Goal: Task Accomplishment & Management: Manage account settings

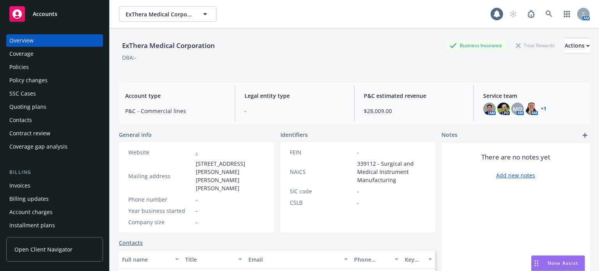
click at [37, 84] on div "Policy changes" at bounding box center [28, 80] width 38 height 12
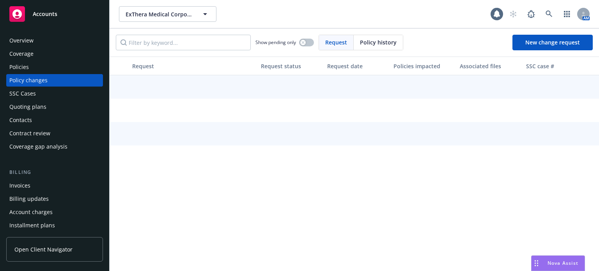
click at [38, 106] on div "Quoting plans" at bounding box center [27, 107] width 37 height 12
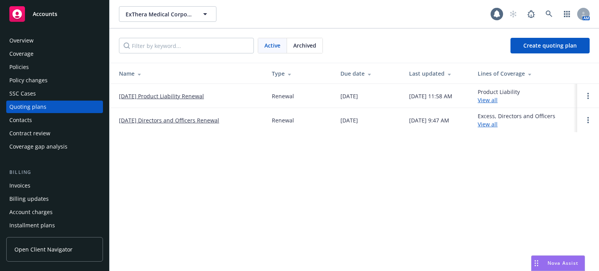
click at [123, 95] on link "[DATE] Product Liability Renewal" at bounding box center [161, 96] width 85 height 8
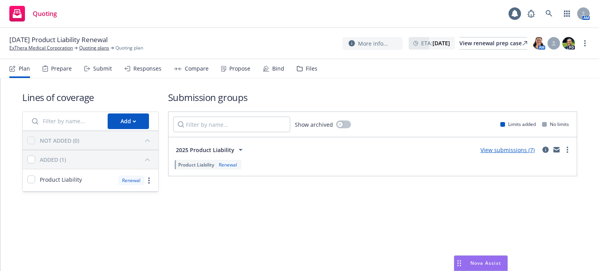
drag, startPoint x: 209, startPoint y: 73, endPoint x: 201, endPoint y: 71, distance: 8.0
click at [209, 73] on div "Plan Prepare Submit Responses Compare Propose Bind Files" at bounding box center [163, 68] width 308 height 19
click at [104, 65] on div "Submit" at bounding box center [102, 68] width 19 height 6
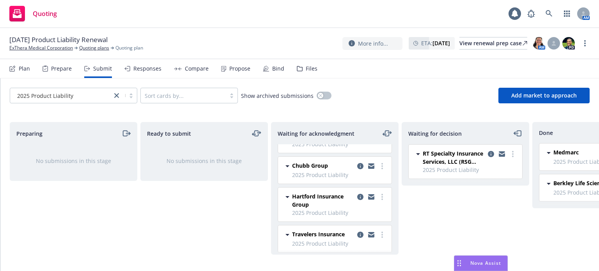
scroll to position [28, 0]
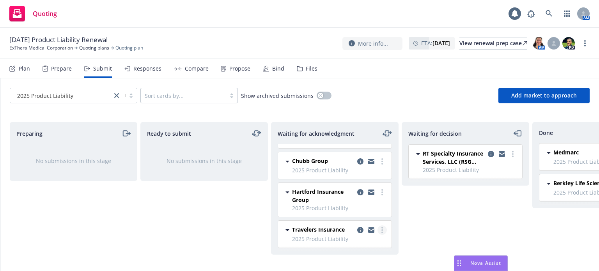
click at [381, 227] on icon "more" at bounding box center [382, 230] width 2 height 6
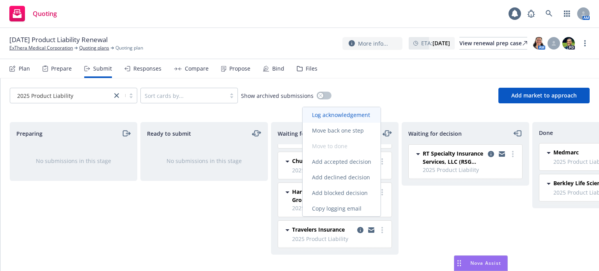
click at [348, 116] on span "Log acknowledgement" at bounding box center [341, 114] width 77 height 7
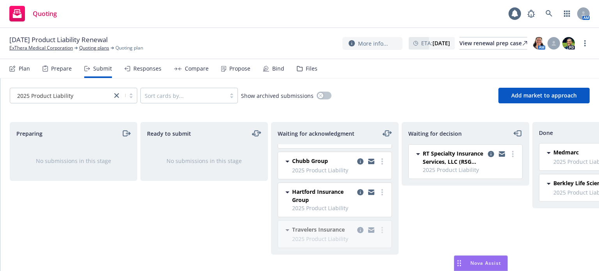
scroll to position [0, 0]
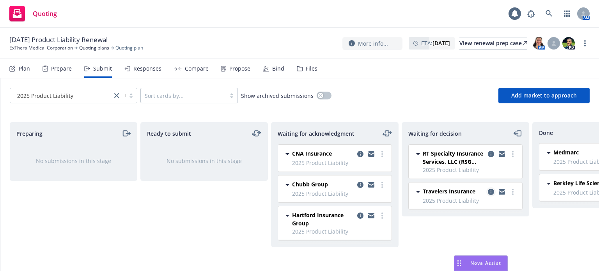
click at [489, 190] on icon "copy logging email" at bounding box center [491, 192] width 6 height 6
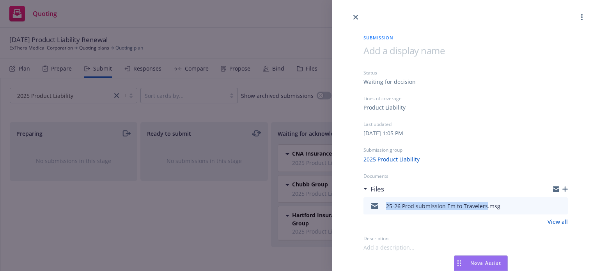
drag, startPoint x: 386, startPoint y: 207, endPoint x: 484, endPoint y: 206, distance: 98.3
click at [484, 206] on div "25-26 Prod submission Em to Travelers.msg" at bounding box center [443, 206] width 114 height 8
copy div "25-26 Prod submission Em to Travelers"
click at [565, 191] on icon "button" at bounding box center [564, 188] width 5 height 5
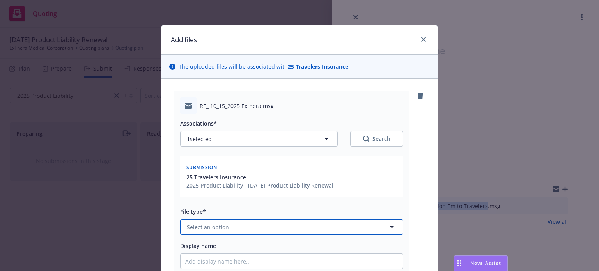
click at [253, 226] on button "Select an option" at bounding box center [291, 227] width 223 height 16
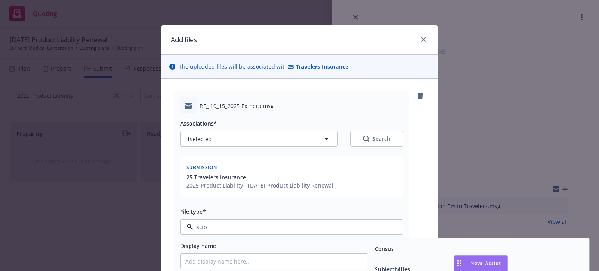
type input "subm"
click at [375, 265] on span "Submission confirmation" at bounding box center [408, 269] width 67 height 8
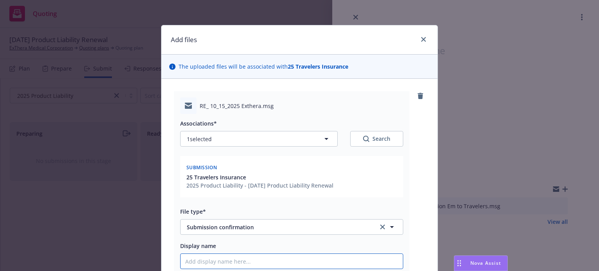
click at [359, 260] on input "Display name" at bounding box center [291, 261] width 222 height 15
paste input "25-26 Prod submission Em to Travelers"
type textarea "x"
type input "25-26 Prod submission Em to Travelers"
type textarea "x"
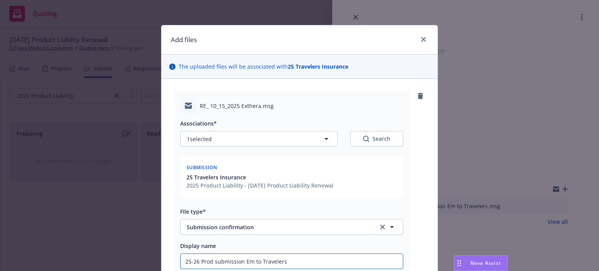
type input "25-26 Prod submission Em to Travelers"
type textarea "x"
type input "25-26 Prod submission r Em to Travelers"
type textarea "x"
type input "25-26 Prod submission re Em to Travelers"
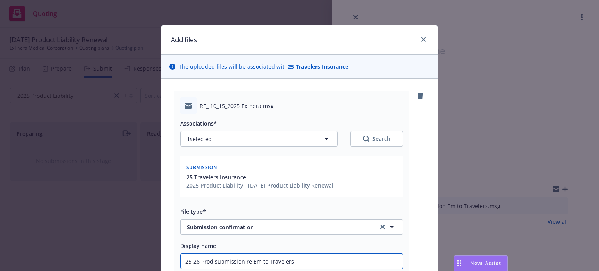
type textarea "x"
type input "25-26 Prod submission rec Em to Travelers"
type textarea "x"
type input "25-26 Prod submission rece Em to Travelers"
type textarea "x"
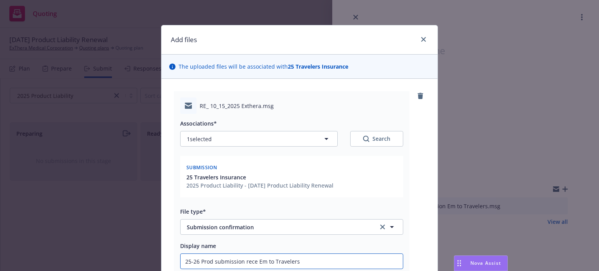
type input "25-26 Prod submission recei Em to Travelers"
type textarea "x"
type input "25-26 Prod submission receiv Em to Travelers"
type textarea "x"
type input "25-26 Prod submission receive Em to Travelers"
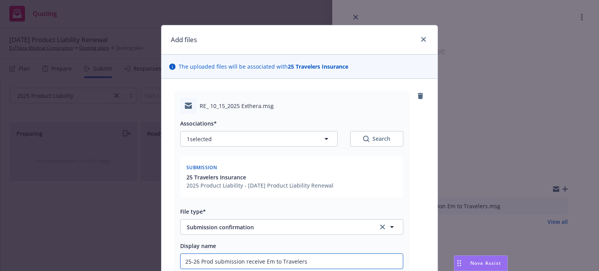
type textarea "x"
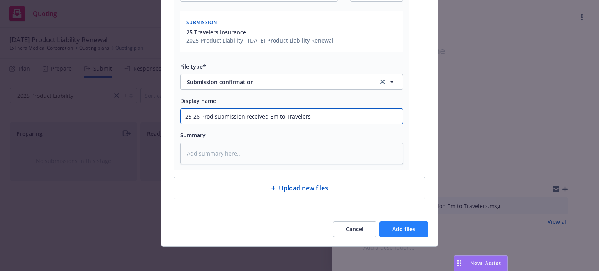
type input "25-26 Prod submission received Em to Travelers"
click at [391, 234] on button "Add files" at bounding box center [403, 229] width 49 height 16
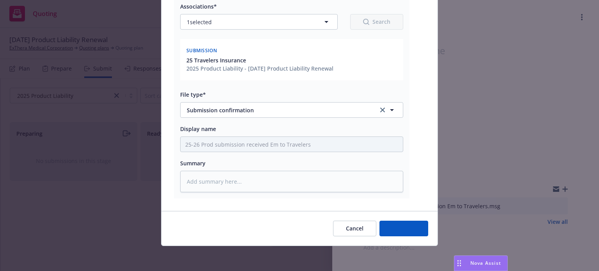
scroll to position [117, 0]
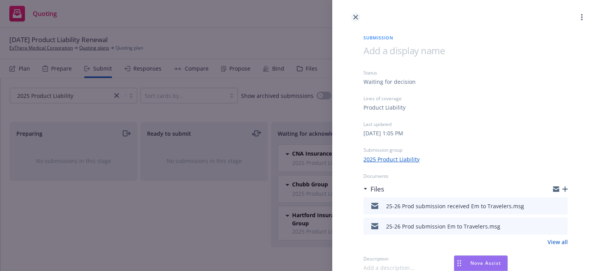
click at [356, 16] on icon "close" at bounding box center [355, 17] width 5 height 5
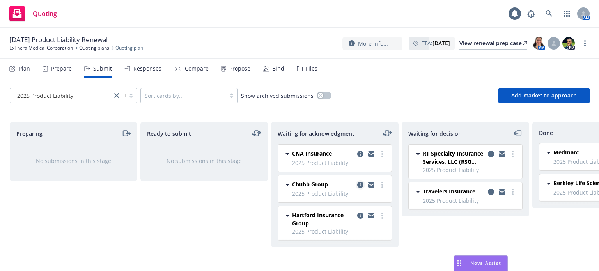
click at [359, 183] on icon "copy logging email" at bounding box center [360, 185] width 6 height 6
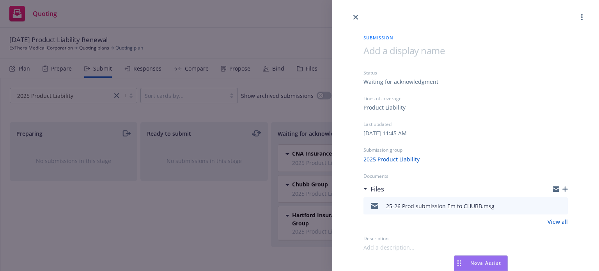
click at [566, 188] on icon "button" at bounding box center [564, 188] width 5 height 5
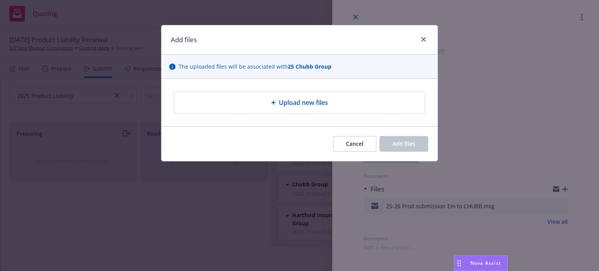
type textarea "x"
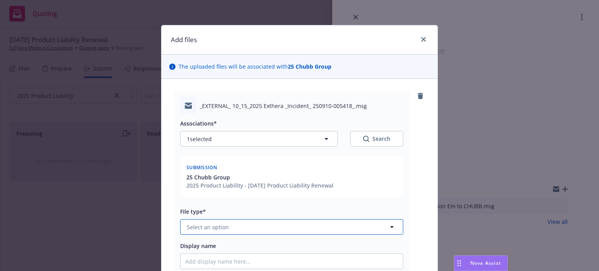
click at [255, 226] on button "Select an option" at bounding box center [291, 227] width 223 height 16
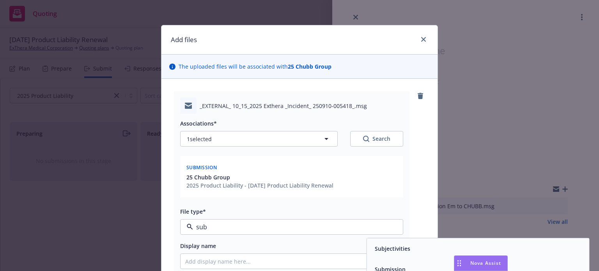
type input "subm"
click at [372, 264] on div "Submission confirmation" at bounding box center [408, 269] width 72 height 11
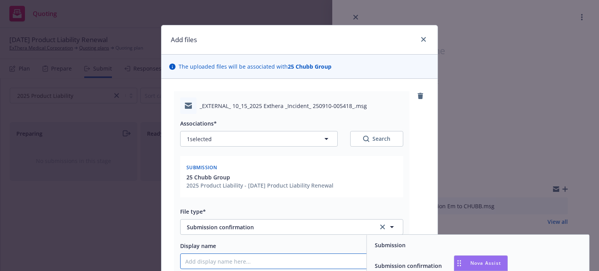
click at [347, 258] on input "Display name" at bounding box center [291, 261] width 222 height 15
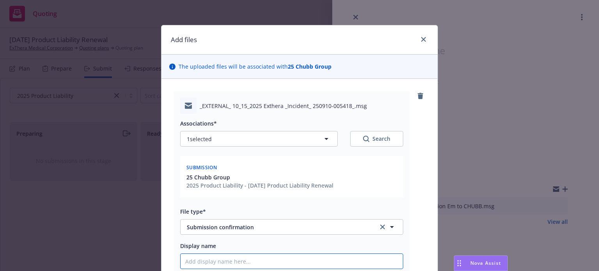
paste input "25-26 Prod submission Em to Travelers"
type textarea "x"
type input "25-26 Prod submission Em to Travelers"
type textarea "x"
type input "25-26 Prod submission Em to Traveler"
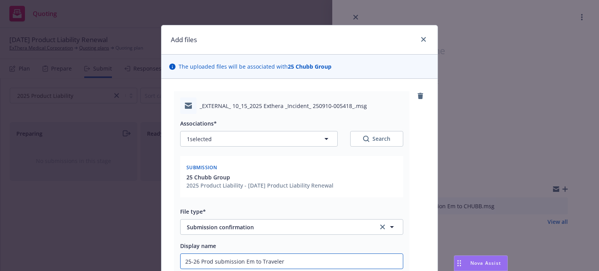
type textarea "x"
type input "25-26 Prod submission Em to Travele"
type textarea "x"
type input "25-26 Prod submission Em to Travel"
type textarea "x"
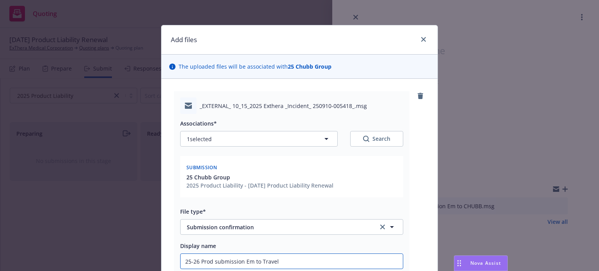
type input "25-26 Prod submission Em to Trave"
type textarea "x"
type input "25-26 Prod submission Em to Trav"
type textarea "x"
type input "25-26 Prod submission Em to Tra"
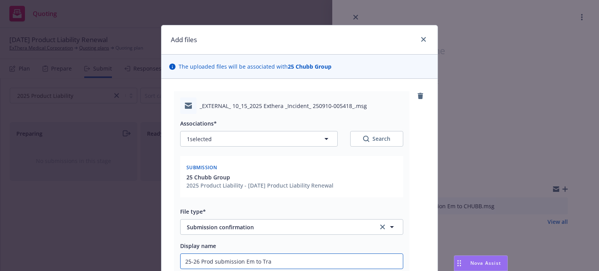
type textarea "x"
type input "25-26 Prod submission Em to Tr"
type textarea "x"
type input "25-26 Prod submission Em to"
type textarea "x"
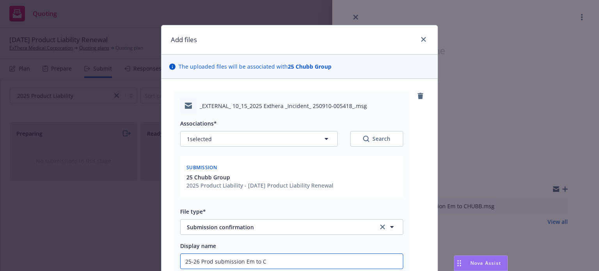
type input "25-26 Prod submission Em to Ch"
type textarea "x"
type input "25-26 Prod submission Em to Chu"
type textarea "x"
type input "25-26 Prod submission Em to Chub"
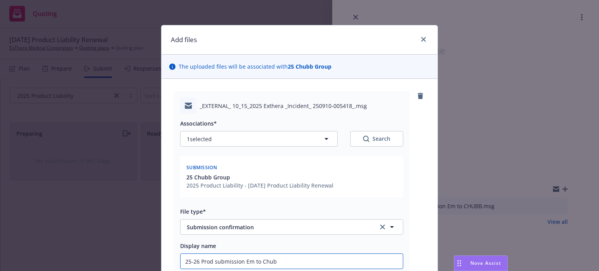
type textarea "x"
type input "25-26 Prod submission Em to Chubb"
type textarea "x"
type input "25-26 Prod submission rEm to Chubb"
type textarea "x"
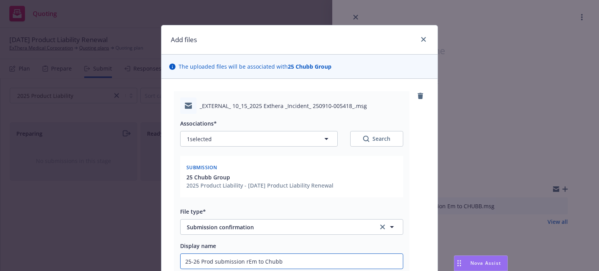
type input "25-26 Prod submission reEm to Chubb"
type textarea "x"
type input "25-26 Prod submission recEm to Chubb"
type textarea "x"
type input "25-26 Prod submission receiEm to Chubb"
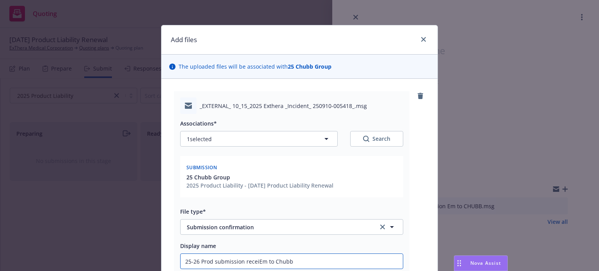
type textarea "x"
type input "25-26 Prod submission receivEm to Chubb"
type textarea "x"
type input "25-26 Prod submission receiveEm to Chubb"
type textarea "x"
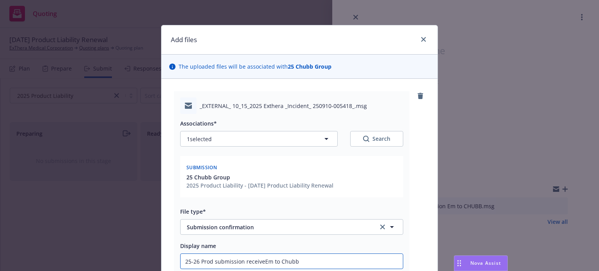
type input "25-26 Prod submission receivedEm to Chubb"
type textarea "x"
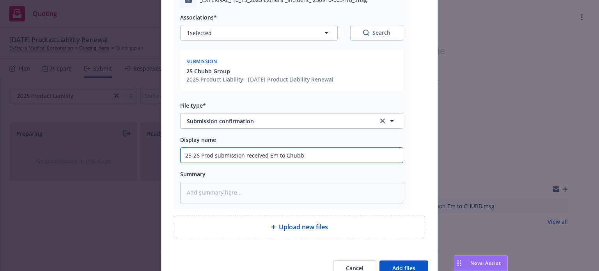
scroll to position [145, 0]
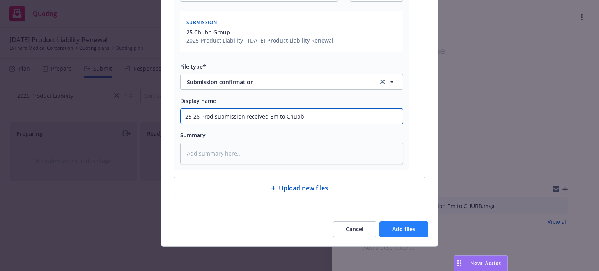
type input "25-26 Prod submission received Em to Chubb"
click at [392, 227] on span "Add files" at bounding box center [403, 228] width 23 height 7
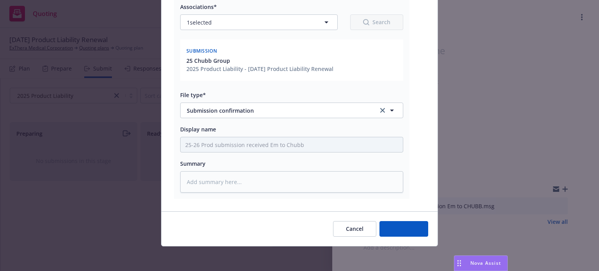
type textarea "x"
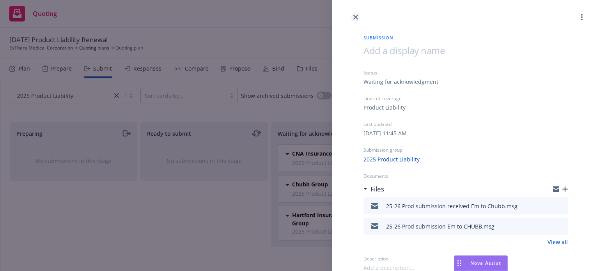
click at [356, 18] on icon "close" at bounding box center [355, 17] width 5 height 5
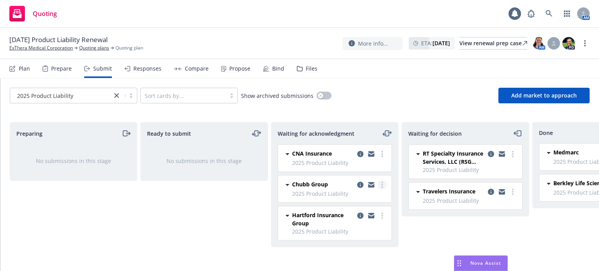
click at [382, 183] on icon "more" at bounding box center [382, 185] width 2 height 6
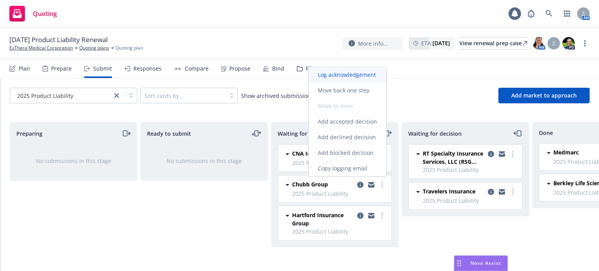
click at [357, 71] on link "Log acknowledgement" at bounding box center [347, 75] width 78 height 16
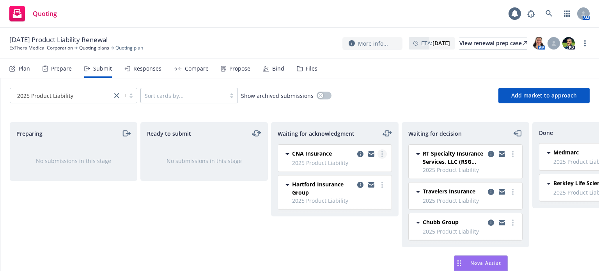
click at [382, 152] on icon "more" at bounding box center [382, 154] width 2 height 6
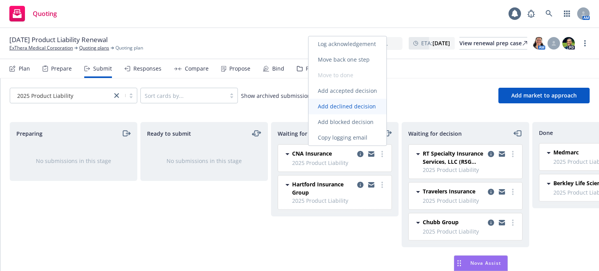
click at [350, 107] on span "Add declined decision" at bounding box center [346, 106] width 77 height 7
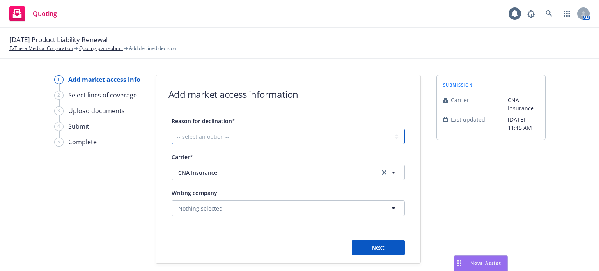
click at [243, 139] on select "-- select an option -- Cannot compete with other markets Carrier non-renewed Ca…" at bounding box center [288, 137] width 233 height 16
select select "CLIENT_CLAIM_LOSS_HISTORY"
click at [172, 129] on select "-- select an option -- Cannot compete with other markets Carrier non-renewed Ca…" at bounding box center [288, 137] width 233 height 16
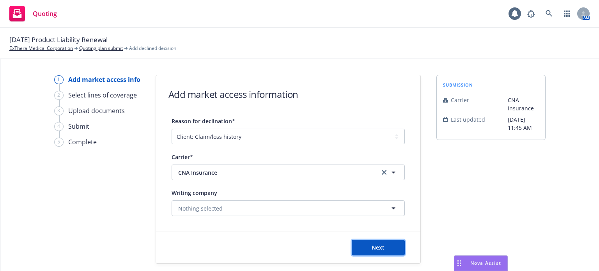
click at [387, 251] on button "Next" at bounding box center [378, 248] width 53 height 16
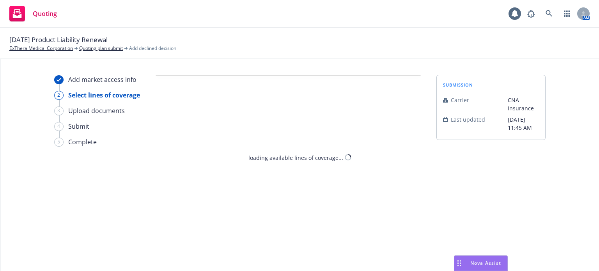
select select "CLIENT_CLAIM_LOSS_HISTORY"
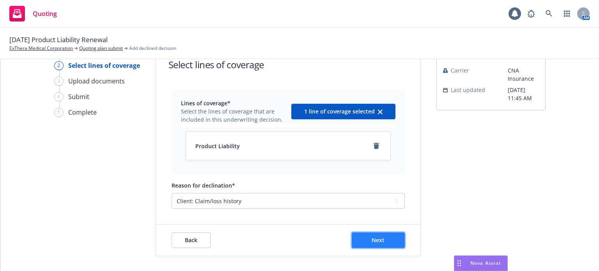
click at [384, 235] on button "Next" at bounding box center [378, 240] width 53 height 16
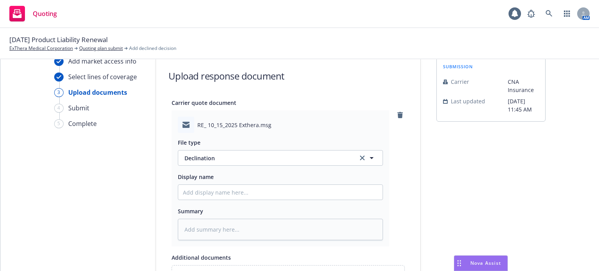
scroll to position [30, 0]
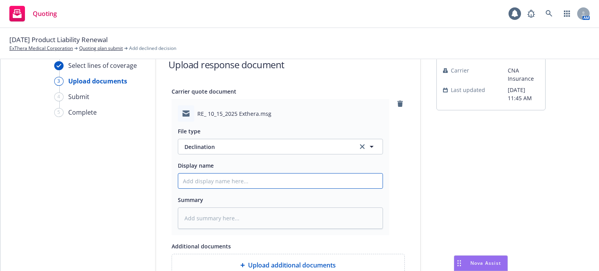
click at [237, 180] on input "Display name" at bounding box center [280, 180] width 204 height 15
paste input "25-26 Prod submission Em to Travelers"
type textarea "x"
type input "25-26 Prod submission Em to Travelers"
drag, startPoint x: 239, startPoint y: 182, endPoint x: 325, endPoint y: 189, distance: 86.4
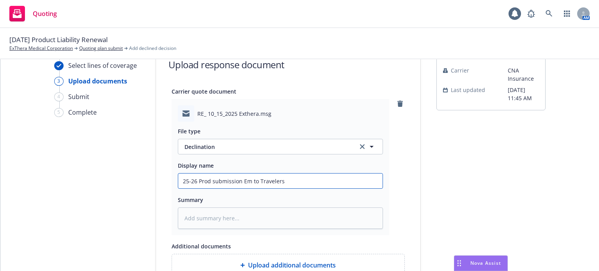
click at [325, 189] on div "File type Declination Declination Display name 25-26 Prod submission Em to Trav…" at bounding box center [280, 175] width 205 height 107
type textarea "x"
type input "25-26 Prod submission d"
type textarea "x"
type input "25-26 Prod submission de"
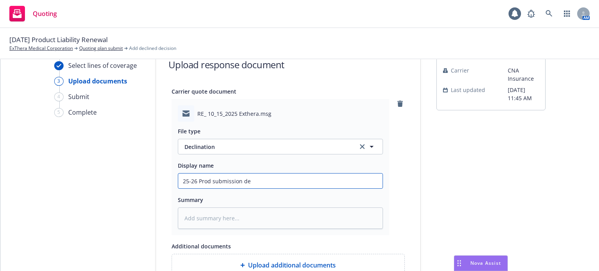
type textarea "x"
type input "25-26 Prod submission decl"
type textarea "x"
type input "25-26 Prod submission decli"
type textarea "x"
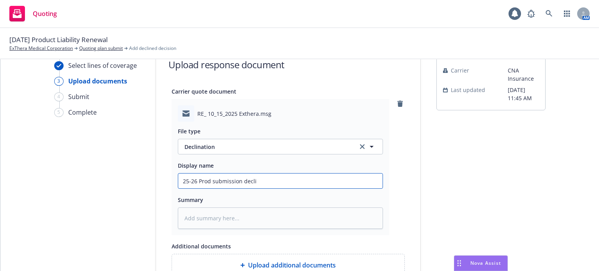
type input "25-26 Prod submission declin"
type textarea "x"
type input "25-26 Prod submission decline"
type textarea "x"
type input "25-26 Prod submission declined"
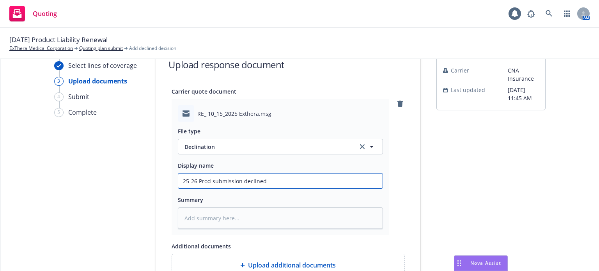
type textarea "x"
type input "25-26 Prod submission declined"
type textarea "x"
type input "25-26 Prod submission declined E"
type textarea "x"
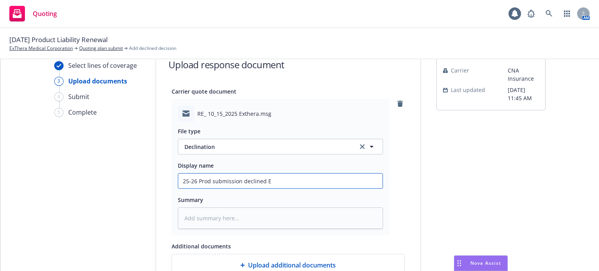
type input "25-26 Prod submission declined EM"
type textarea "x"
type input "25-26 Prod submission declined EM"
type textarea "x"
type input "25-26 Prod submission declined EM f"
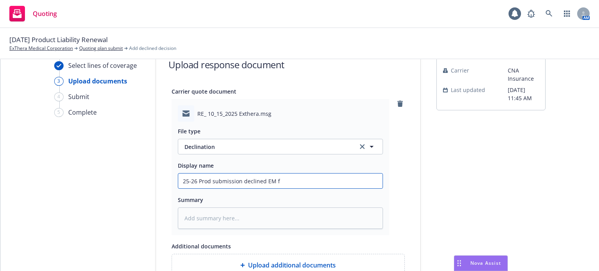
type textarea "x"
type input "25-26 Prod submission declined EM frm"
type textarea "x"
type input "25-26 Prod submission declined EM frm"
type textarea "x"
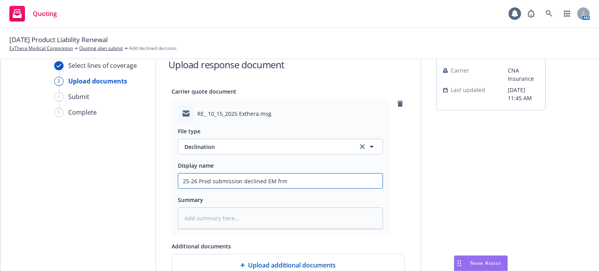
type input "25-26 Prod submission declined EM frm C"
type textarea "x"
type input "25-26 Prod submission declined EM frm CN"
type textarea "x"
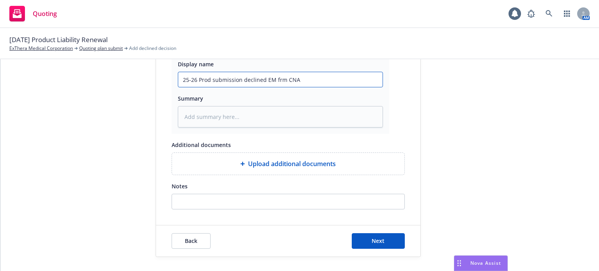
scroll to position [132, 0]
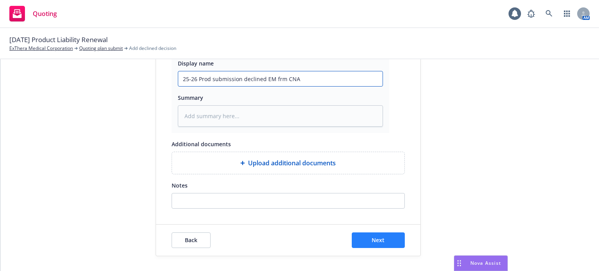
type input "25-26 Prod submission declined EM frm CNA"
click at [374, 238] on span "Next" at bounding box center [378, 239] width 13 height 7
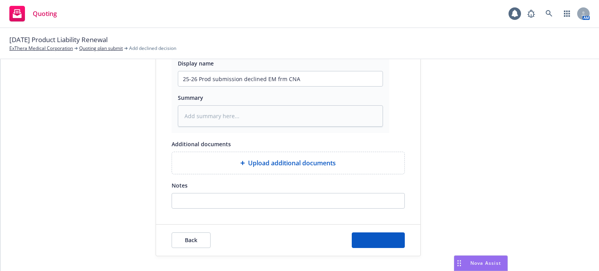
type textarea "x"
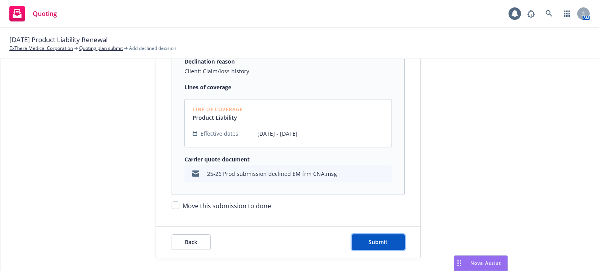
click at [374, 238] on span "Submit" at bounding box center [377, 241] width 19 height 7
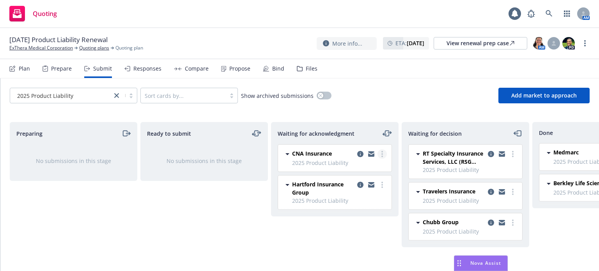
click at [383, 152] on link "more" at bounding box center [381, 153] width 9 height 9
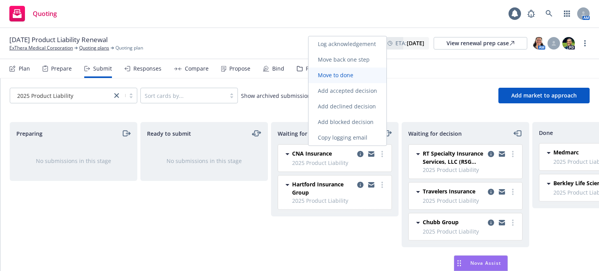
click at [336, 76] on span "Move to done" at bounding box center [335, 74] width 54 height 7
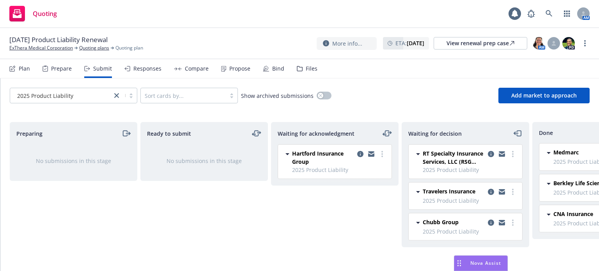
click at [307, 74] on div "Files" at bounding box center [307, 68] width 21 height 19
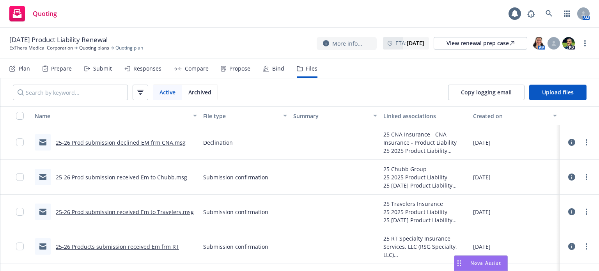
click at [50, 52] on div "[DATE] Product Liability Renewal ExThera Medical Corporation Quoting plans Quot…" at bounding box center [299, 43] width 599 height 31
click at [50, 51] on link "ExThera Medical Corporation" at bounding box center [41, 47] width 64 height 7
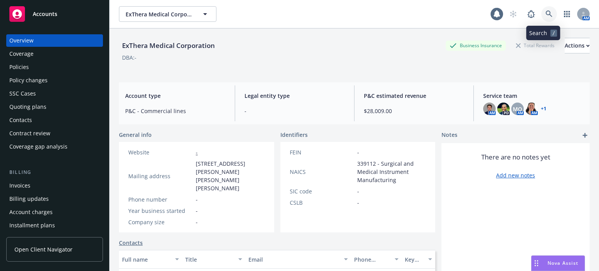
click at [546, 12] on icon at bounding box center [548, 14] width 7 height 7
click at [541, 12] on link at bounding box center [549, 14] width 16 height 16
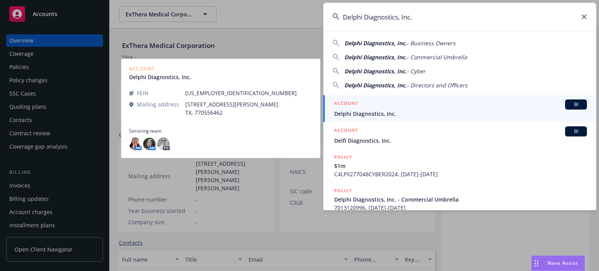
type input "Delphi Diagnostics, Inc."
click at [354, 110] on span "Delphi Diagnostics, Inc." at bounding box center [460, 114] width 253 height 8
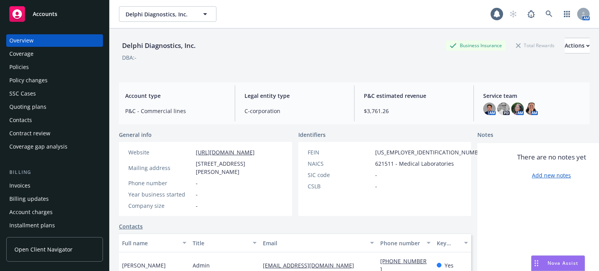
click at [70, 60] on div "Overview Coverage Policies Policy changes SSC Cases Quoting plans Contacts Cont…" at bounding box center [54, 93] width 97 height 119
click at [68, 62] on div "Policies" at bounding box center [54, 67] width 90 height 12
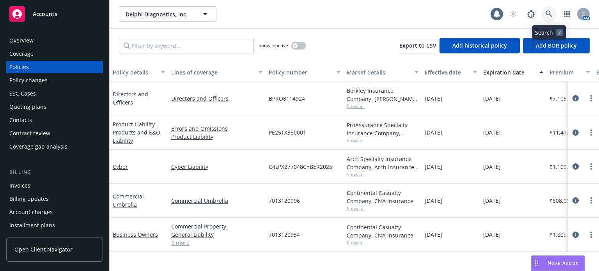
click at [549, 16] on icon at bounding box center [548, 14] width 7 height 7
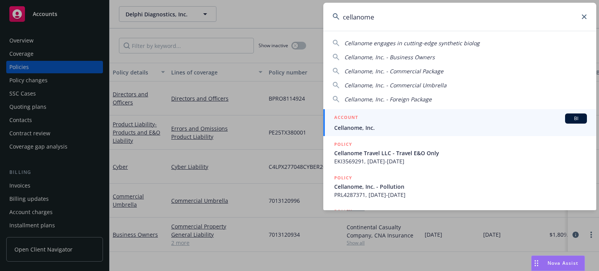
type input "cellanome"
click at [363, 122] on div "ACCOUNT BI" at bounding box center [460, 118] width 253 height 10
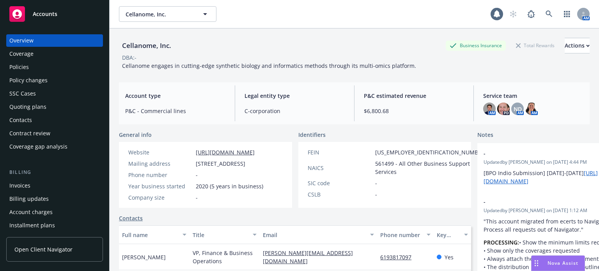
click at [39, 110] on div "Quoting plans" at bounding box center [27, 107] width 37 height 12
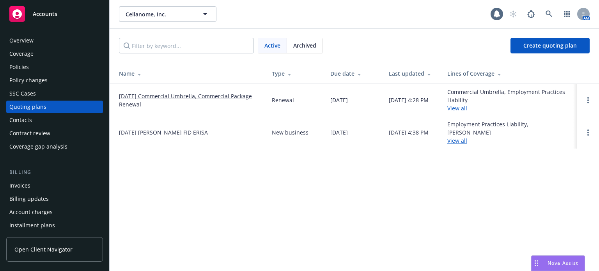
click at [139, 128] on link "1/1/2026 WC EPLI FID ERISA" at bounding box center [163, 132] width 89 height 8
